Goal: Transaction & Acquisition: Purchase product/service

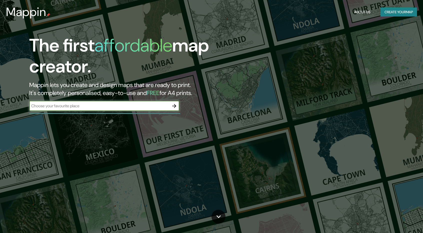
click at [68, 107] on input "text" at bounding box center [99, 106] width 140 height 6
click at [174, 106] on icon "button" at bounding box center [174, 106] width 6 height 6
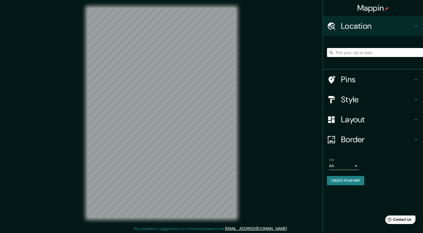
click at [188, 8] on div at bounding box center [162, 8] width 148 height 0
click at [345, 78] on h4 "Pins" at bounding box center [377, 80] width 72 height 10
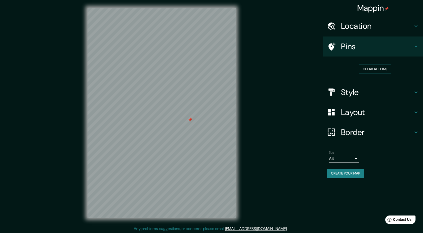
click at [373, 28] on h4 "Location" at bounding box center [377, 26] width 72 height 10
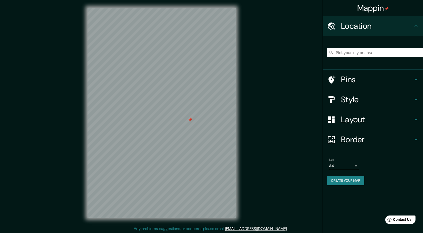
click at [356, 50] on input "Pick your city or area" at bounding box center [375, 52] width 96 height 9
type input "[GEOGRAPHIC_DATA]"
click at [365, 50] on input "Pick your city or area" at bounding box center [375, 52] width 96 height 9
click at [366, 53] on input "Pick your city or area" at bounding box center [375, 52] width 96 height 9
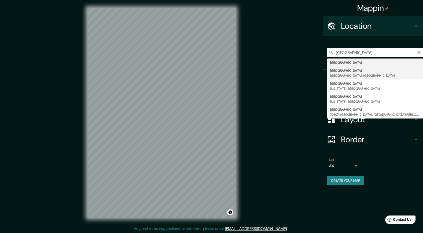
type input "[GEOGRAPHIC_DATA], [GEOGRAPHIC_DATA], [GEOGRAPHIC_DATA]"
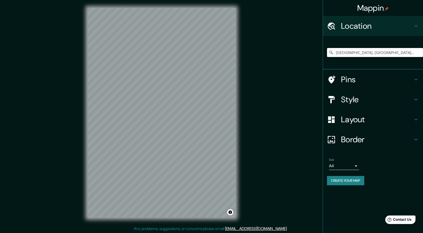
click at [349, 102] on h4 "Style" at bounding box center [377, 100] width 72 height 10
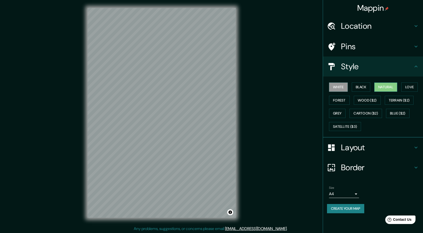
click at [393, 87] on button "Natural" at bounding box center [386, 87] width 23 height 9
click at [291, 69] on div "Mappin Location Panamá, Provincia de Panamá, Panamá Pins Style White Black Natu…" at bounding box center [211, 117] width 423 height 234
click at [247, 194] on div "Mappin Location Panamá, Provincia de Panamá, Panamá Pins Style White Black Natu…" at bounding box center [211, 117] width 423 height 234
click at [407, 85] on button "Love" at bounding box center [410, 87] width 17 height 9
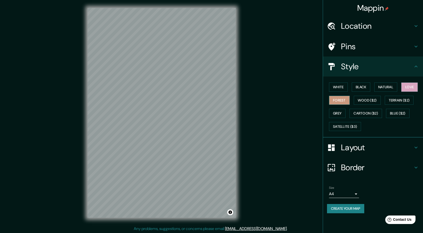
click at [336, 101] on button "Forest" at bounding box center [339, 100] width 21 height 9
click at [369, 101] on button "Wood ($2)" at bounding box center [367, 100] width 27 height 9
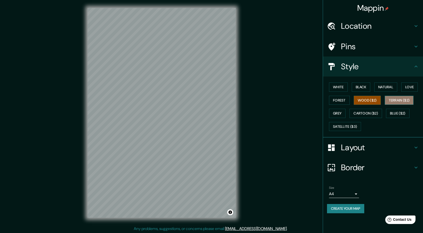
click at [390, 100] on button "Terrain ($2)" at bounding box center [399, 100] width 29 height 9
click at [341, 112] on button "Grey" at bounding box center [337, 113] width 17 height 9
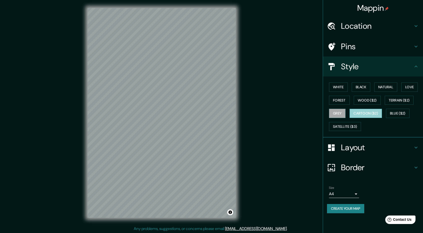
click at [357, 113] on button "Cartoon ($2)" at bounding box center [366, 113] width 33 height 9
click at [390, 114] on button "Blue ($2)" at bounding box center [398, 113] width 24 height 9
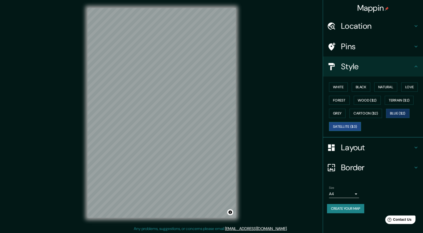
click at [341, 125] on button "Satellite ($3)" at bounding box center [345, 126] width 32 height 9
click at [392, 89] on button "Natural" at bounding box center [386, 87] width 23 height 9
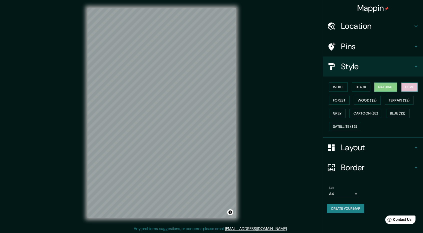
click at [409, 86] on button "Love" at bounding box center [410, 87] width 17 height 9
click at [361, 87] on button "Black" at bounding box center [361, 87] width 19 height 9
click at [393, 102] on button "Terrain ($2)" at bounding box center [399, 100] width 29 height 9
click at [373, 100] on button "Wood ($2)" at bounding box center [367, 100] width 27 height 9
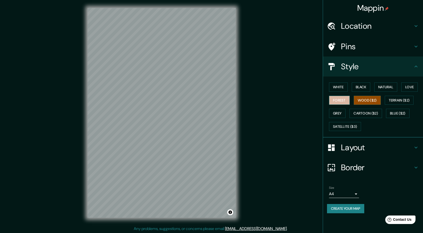
click at [343, 101] on button "Forest" at bounding box center [339, 100] width 21 height 9
click at [339, 88] on button "White" at bounding box center [338, 87] width 19 height 9
click at [367, 86] on button "Black" at bounding box center [361, 87] width 19 height 9
click at [387, 85] on button "Natural" at bounding box center [386, 87] width 23 height 9
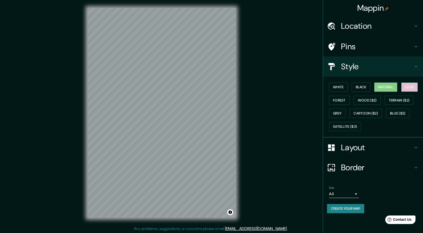
click at [407, 90] on button "Love" at bounding box center [410, 87] width 17 height 9
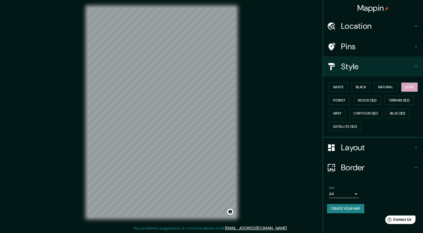
scroll to position [1, 0]
click at [366, 146] on h4 "Layout" at bounding box center [377, 148] width 72 height 10
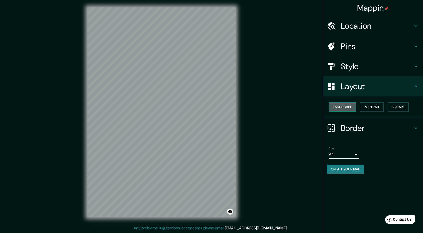
click at [345, 105] on button "Landscape" at bounding box center [342, 107] width 27 height 9
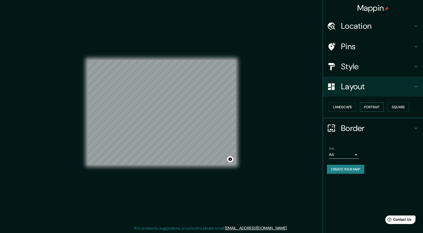
click at [373, 110] on button "Portrait" at bounding box center [372, 107] width 24 height 9
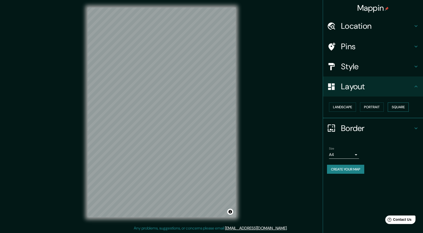
click at [398, 111] on button "Square" at bounding box center [398, 107] width 21 height 9
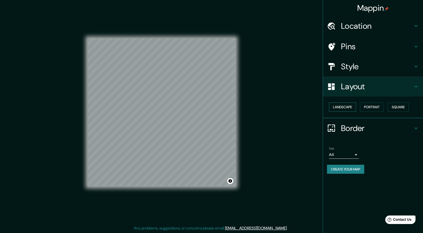
click at [356, 110] on button "Landscape" at bounding box center [342, 107] width 27 height 9
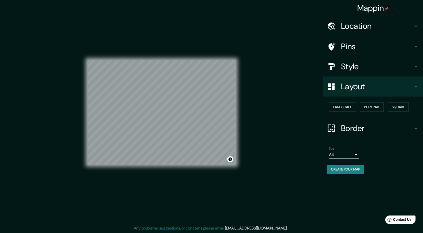
click at [354, 129] on h4 "Border" at bounding box center [377, 128] width 72 height 10
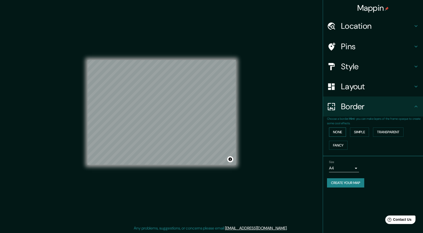
click at [341, 133] on button "None" at bounding box center [337, 132] width 17 height 9
click at [366, 134] on button "Simple" at bounding box center [359, 132] width 19 height 9
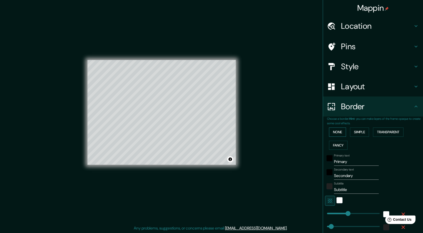
click at [340, 133] on button "None" at bounding box center [337, 132] width 17 height 9
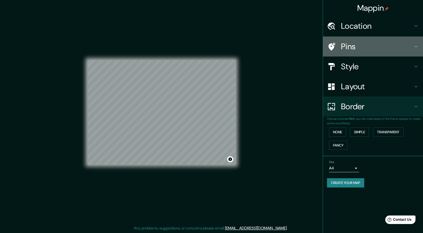
click at [360, 44] on h4 "Pins" at bounding box center [377, 47] width 72 height 10
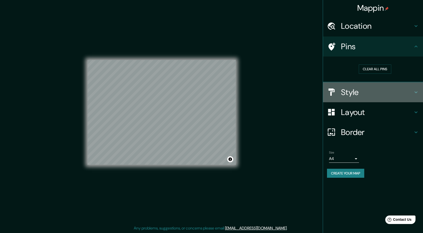
click at [351, 93] on h4 "Style" at bounding box center [377, 92] width 72 height 10
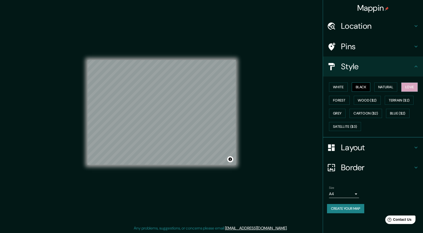
click at [367, 87] on button "Black" at bounding box center [361, 87] width 19 height 9
click at [386, 88] on button "Natural" at bounding box center [386, 87] width 23 height 9
